Goal: Transaction & Acquisition: Purchase product/service

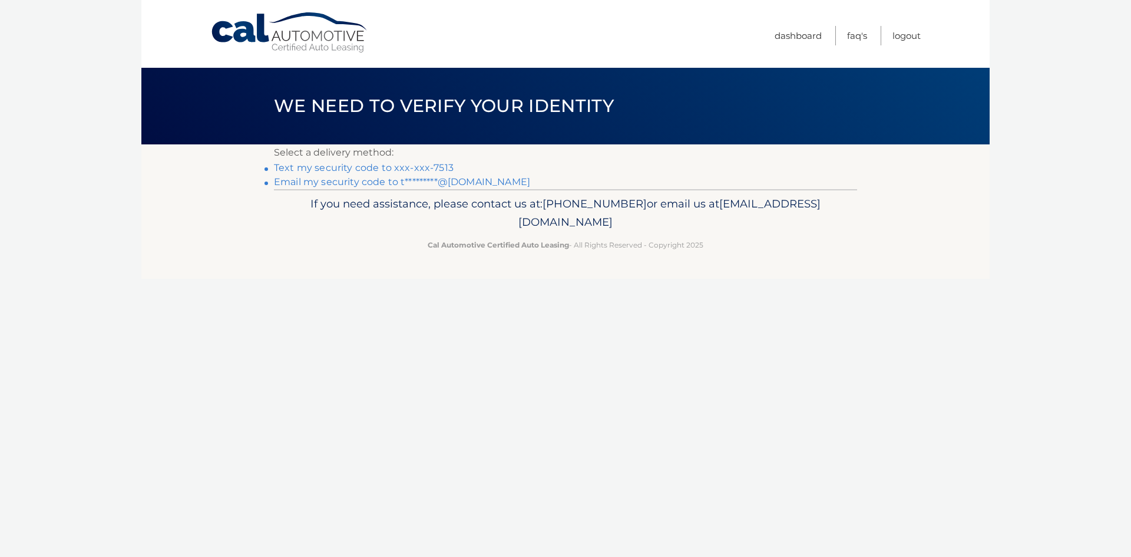
click at [406, 166] on link "Text my security code to xxx-xxx-7513" at bounding box center [364, 167] width 180 height 11
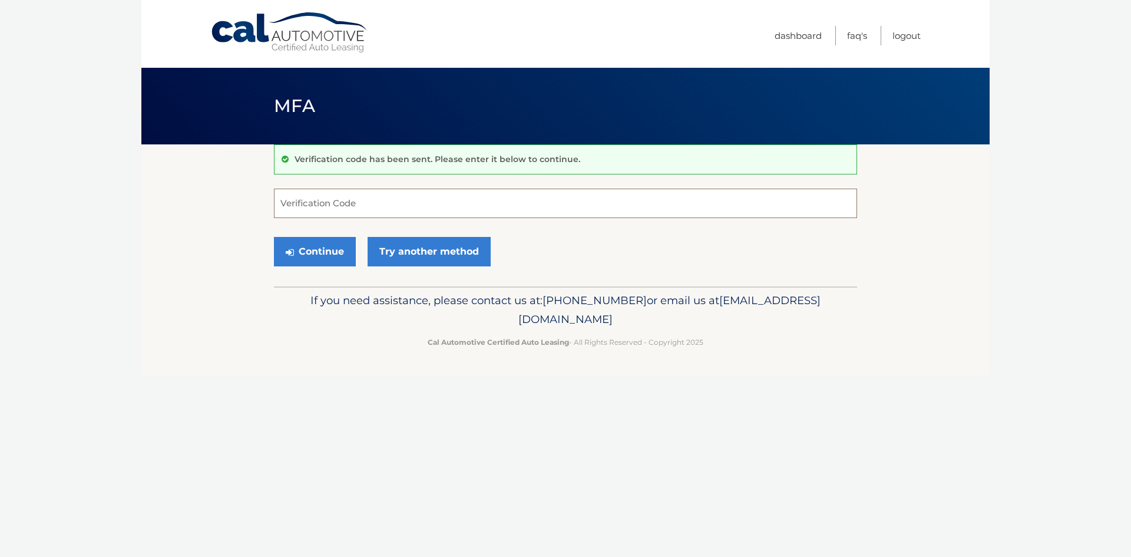
click at [562, 214] on input "Verification Code" at bounding box center [565, 202] width 583 height 29
type input "007209"
click at [274, 237] on button "Continue" at bounding box center [315, 251] width 82 height 29
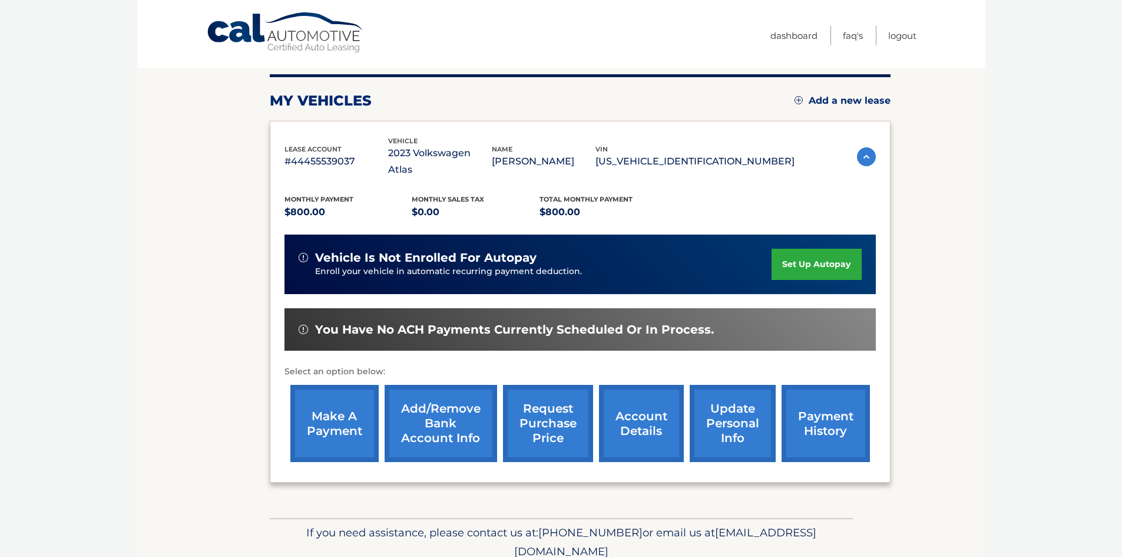
scroll to position [157, 0]
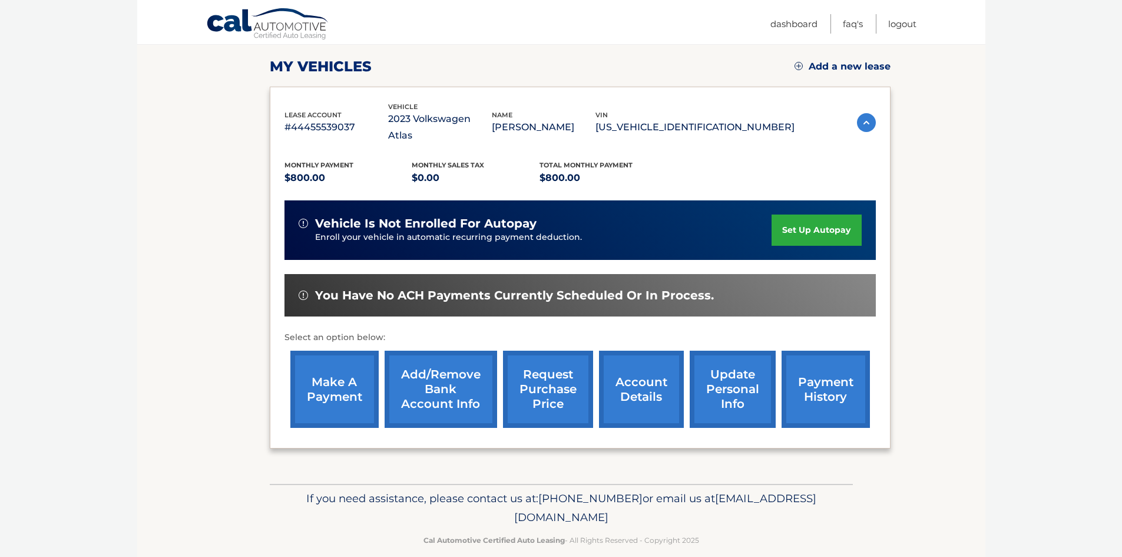
click at [324, 375] on link "make a payment" at bounding box center [334, 388] width 88 height 77
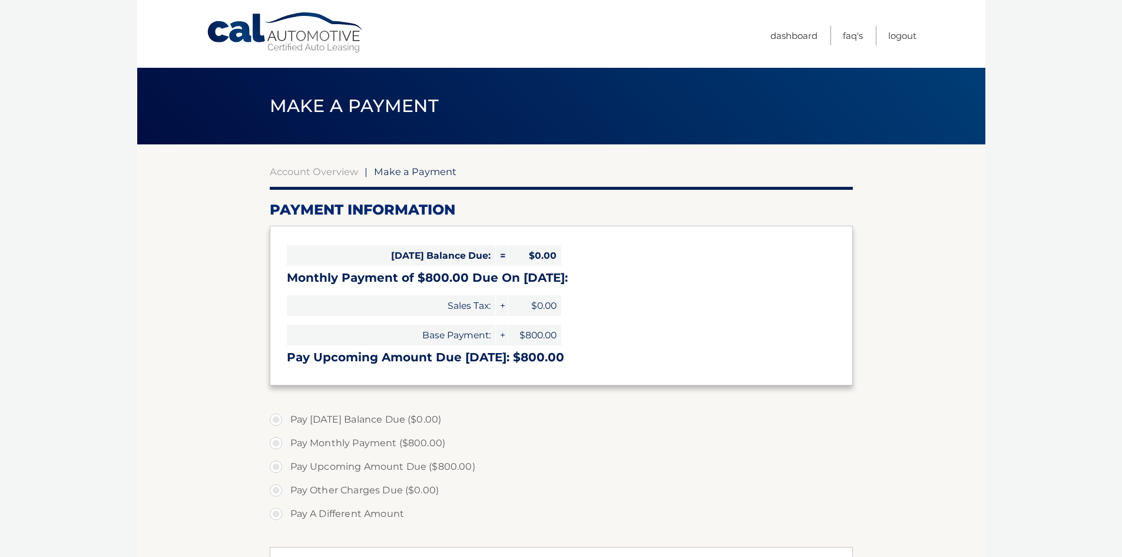
select select "NmRhNjU0MWUtZGRmYS00Mzc0LWI5NDUtODMzYmE4NzRjODE0"
click at [303, 444] on label "Pay Monthly Payment ($800.00)" at bounding box center [561, 443] width 583 height 24
click at [286, 444] on input "Pay Monthly Payment ($800.00)" at bounding box center [280, 440] width 12 height 19
radio input "true"
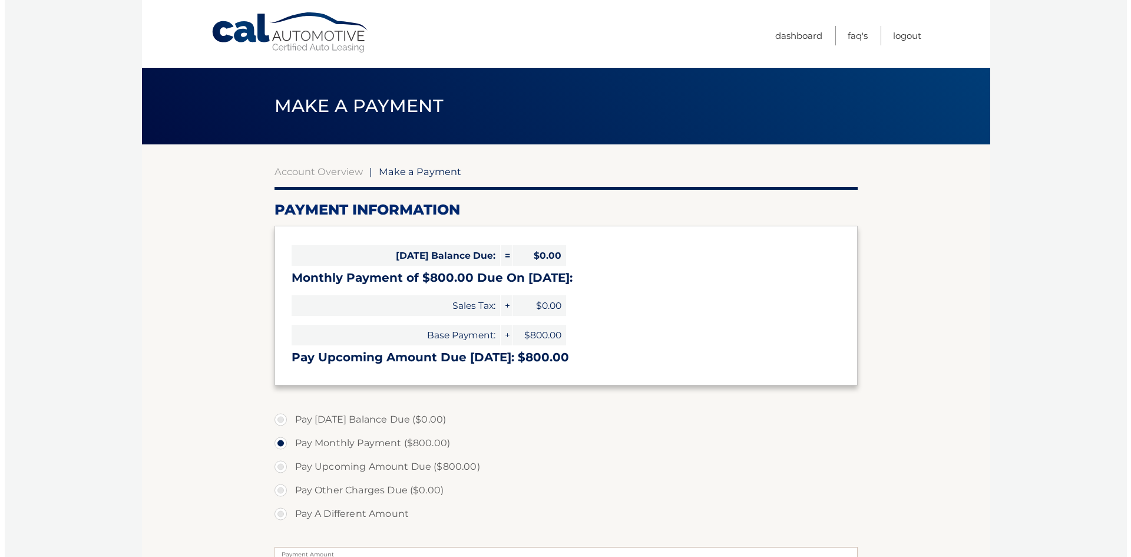
scroll to position [285, 0]
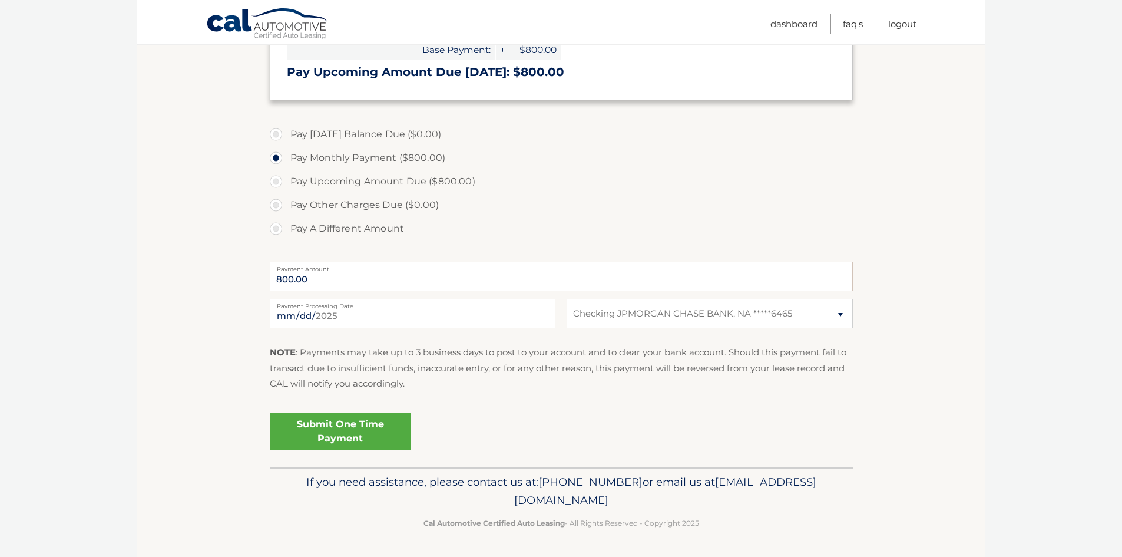
click at [371, 423] on link "Submit One Time Payment" at bounding box center [340, 431] width 141 height 38
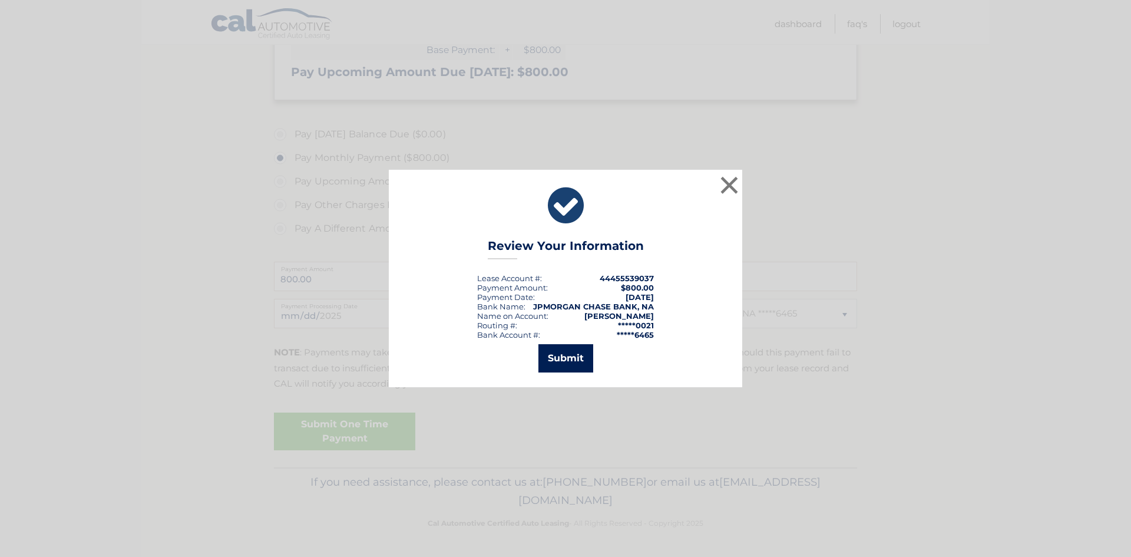
click at [565, 366] on button "Submit" at bounding box center [565, 358] width 55 height 28
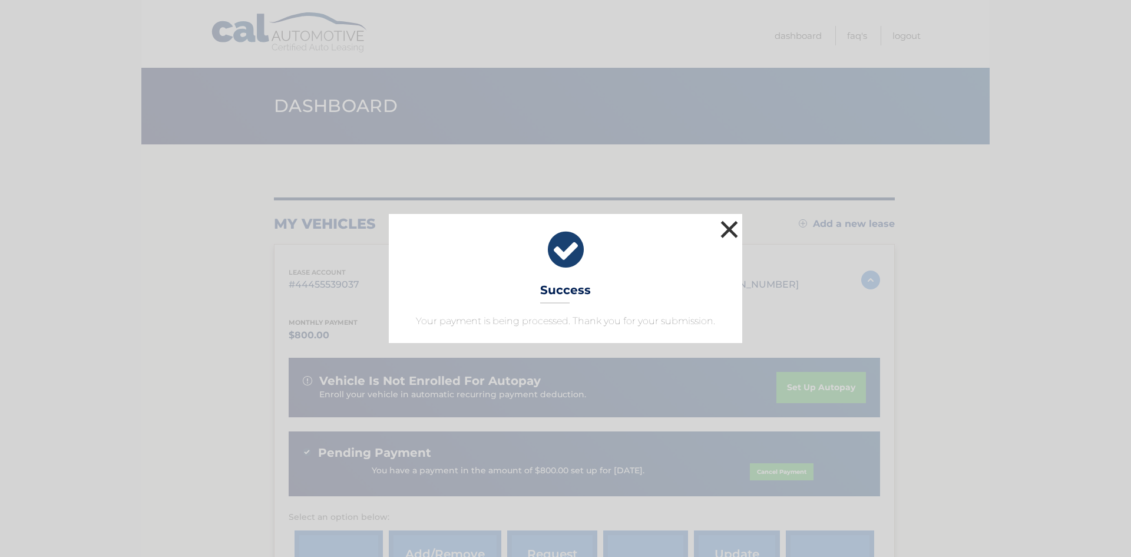
click at [725, 233] on button "×" at bounding box center [729, 229] width 24 height 24
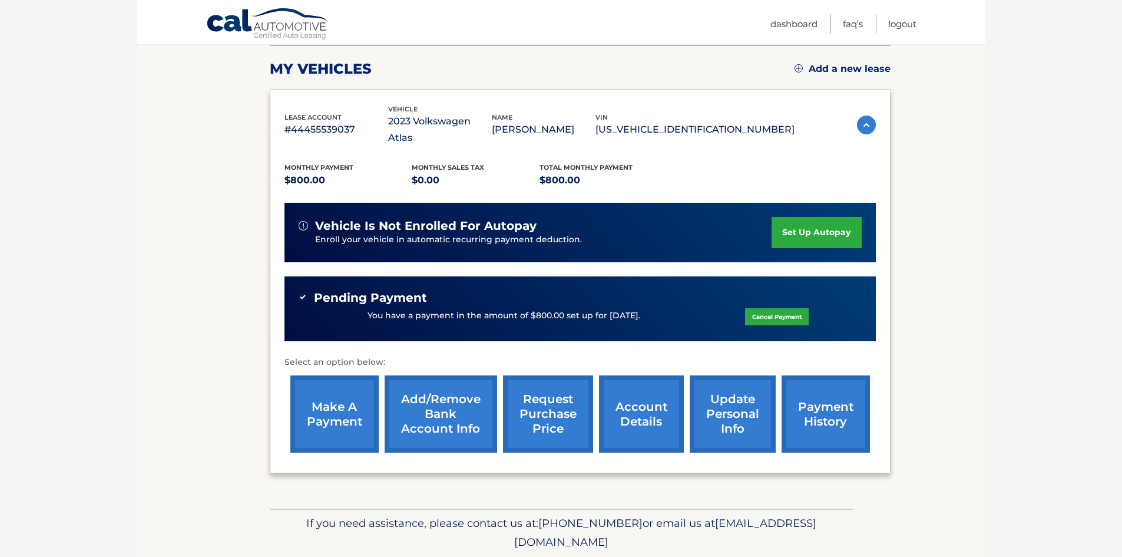
scroll to position [180, 0]
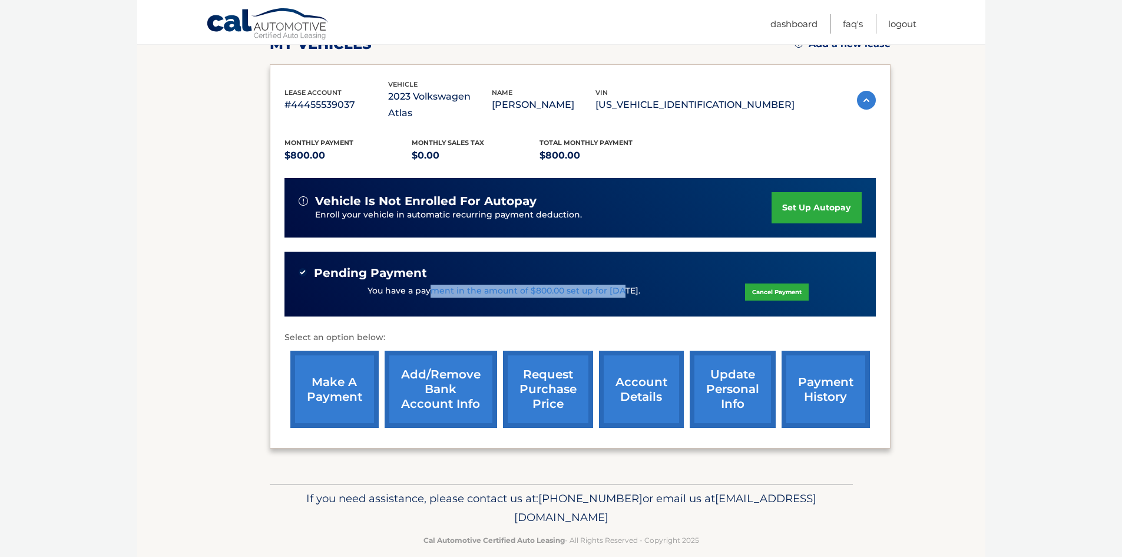
drag, startPoint x: 488, startPoint y: 271, endPoint x: 617, endPoint y: 283, distance: 129.0
click at [617, 283] on div "You have a payment in the amount of $800.00 set up for 8/12/2025. Cancel Payment" at bounding box center [580, 291] width 563 height 22
click at [616, 283] on div "You have a payment in the amount of $800.00 set up for 8/12/2025. Cancel Payment" at bounding box center [580, 291] width 563 height 22
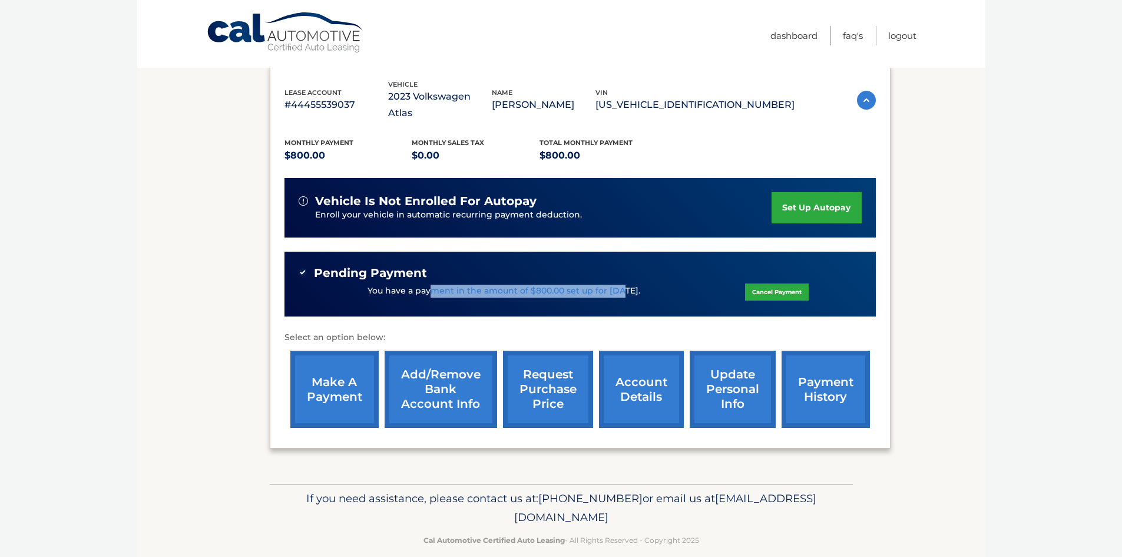
scroll to position [0, 0]
